Goal: Manage account settings

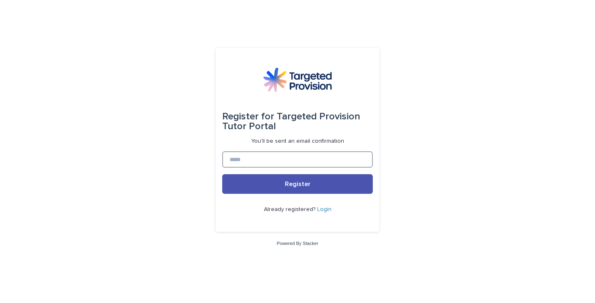
click at [311, 160] on input at bounding box center [297, 159] width 151 height 16
drag, startPoint x: 306, startPoint y: 157, endPoint x: 168, endPoint y: 154, distance: 137.9
click at [167, 155] on div "**********" at bounding box center [297, 151] width 595 height 303
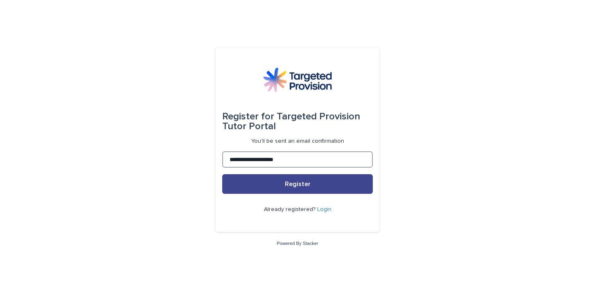
type input "**********"
click at [261, 185] on button "Register" at bounding box center [297, 184] width 151 height 20
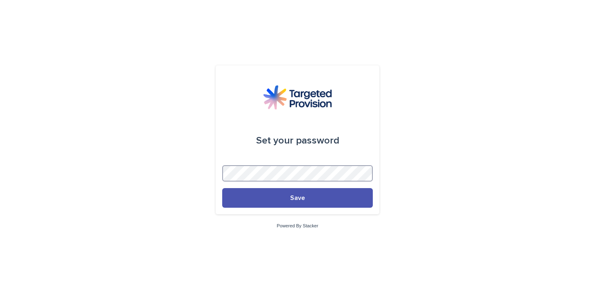
click at [297, 198] on button "Save" at bounding box center [297, 198] width 151 height 20
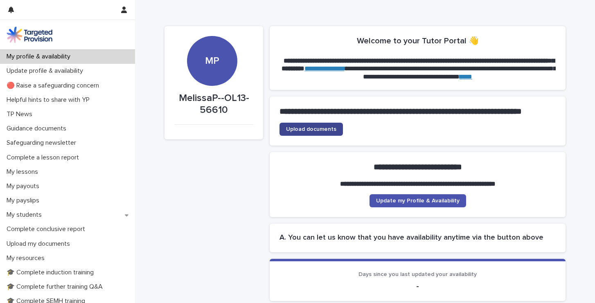
click at [309, 132] on span "Upload documents" at bounding box center [311, 129] width 50 height 6
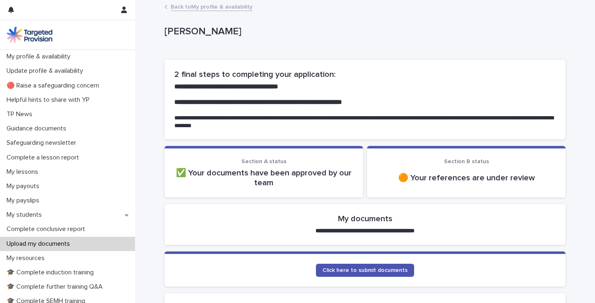
click at [457, 179] on p "🟠 Your references are under review" at bounding box center [466, 178] width 179 height 10
click at [63, 71] on p "Update profile & availability" at bounding box center [46, 71] width 86 height 8
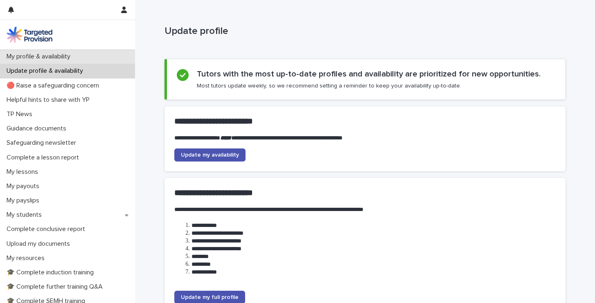
click at [60, 58] on p "My profile & availability" at bounding box center [40, 57] width 74 height 8
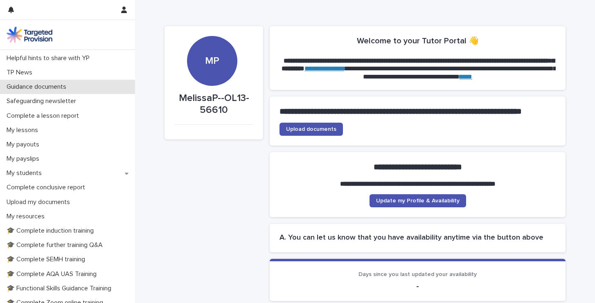
scroll to position [52, 0]
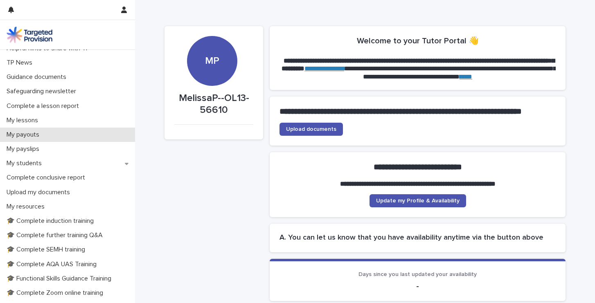
click at [81, 135] on div "My payouts" at bounding box center [67, 135] width 135 height 14
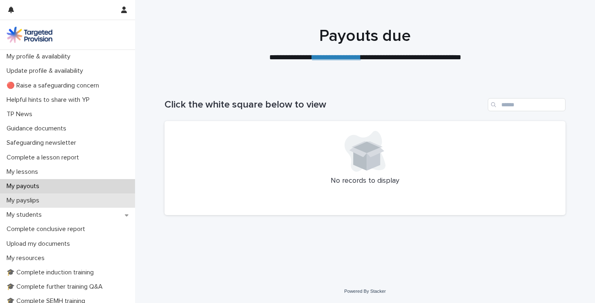
click at [67, 200] on div "My payslips" at bounding box center [67, 200] width 135 height 14
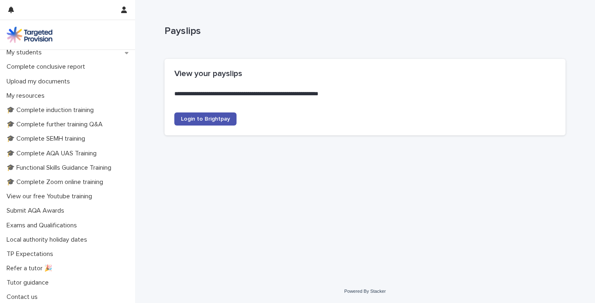
scroll to position [162, 0]
click at [55, 242] on p "Local authority holiday dates" at bounding box center [48, 241] width 90 height 8
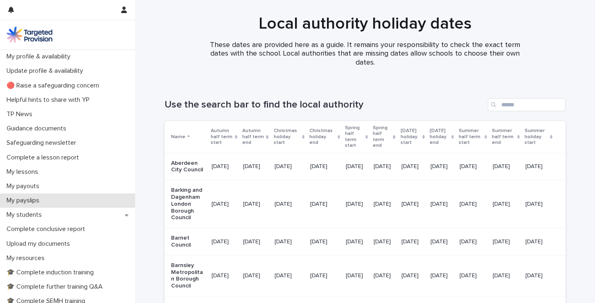
click at [48, 200] on div "My payslips" at bounding box center [67, 200] width 135 height 14
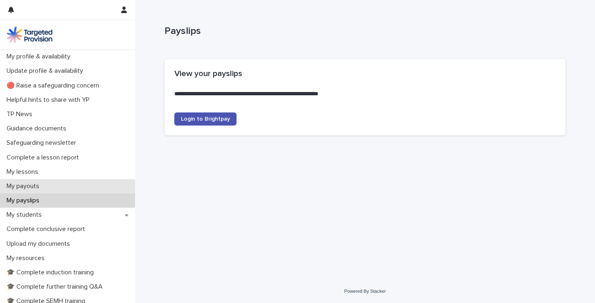
click at [47, 186] on div "My payouts" at bounding box center [67, 186] width 135 height 14
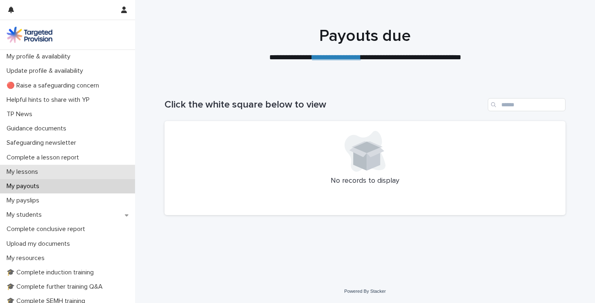
click at [49, 166] on div "My lessons" at bounding box center [67, 172] width 135 height 14
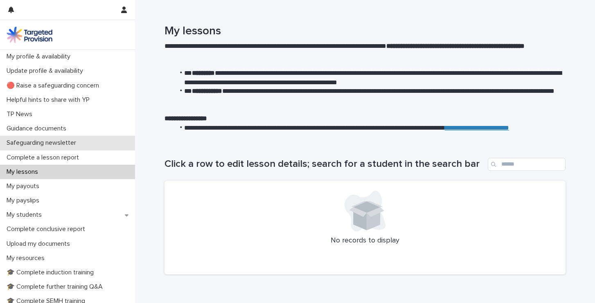
click at [53, 144] on p "Safeguarding newsletter" at bounding box center [42, 143] width 79 height 8
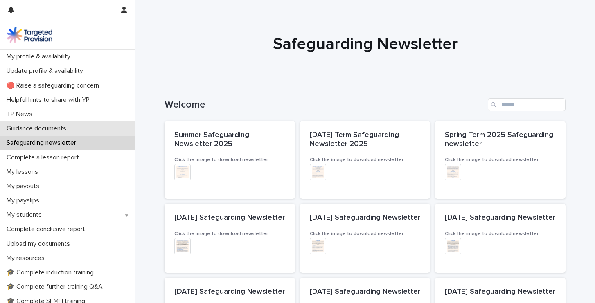
click at [48, 128] on p "Guidance documents" at bounding box center [38, 129] width 70 height 8
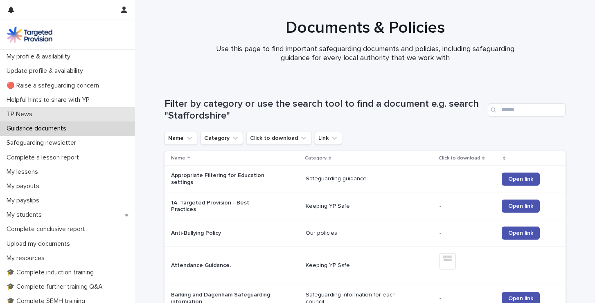
click at [47, 114] on div "TP News" at bounding box center [67, 114] width 135 height 14
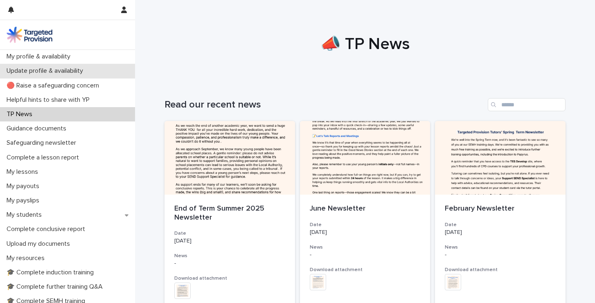
click at [62, 71] on p "Update profile & availability" at bounding box center [46, 71] width 86 height 8
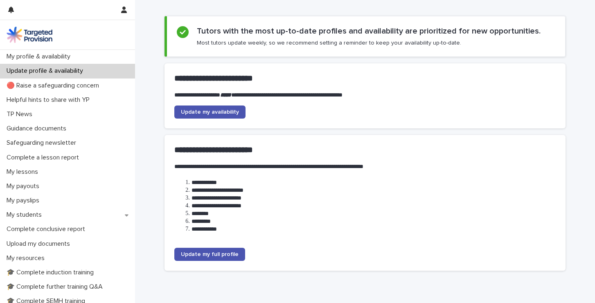
scroll to position [42, 0]
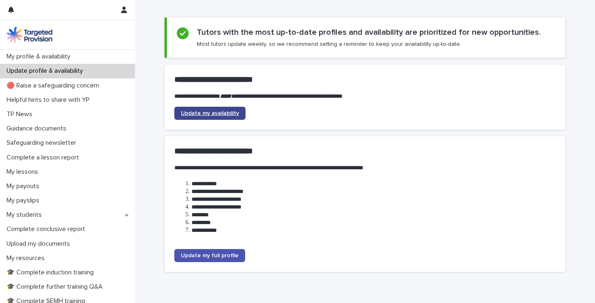
click at [200, 115] on span "Update my availability" at bounding box center [210, 113] width 58 height 6
